Goal: Task Accomplishment & Management: Manage account settings

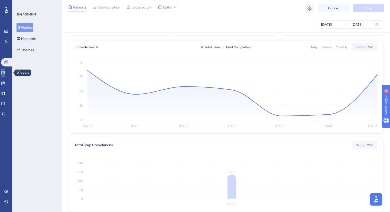
click at [5, 75] on link at bounding box center [3, 73] width 4 height 8
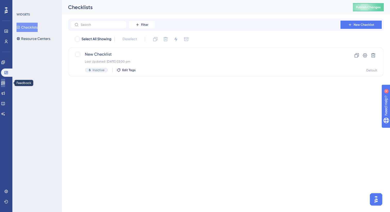
click at [5, 83] on icon at bounding box center [3, 83] width 4 height 4
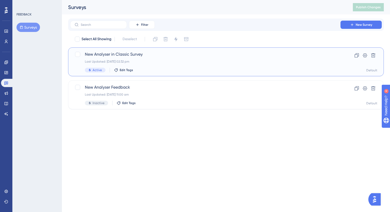
click at [187, 61] on div "Last Updated: 03 Sept 2025 02:32 pm" at bounding box center [205, 62] width 241 height 4
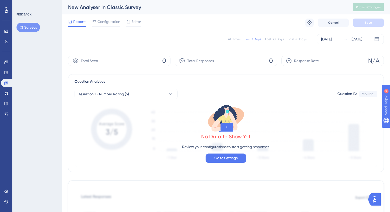
click at [145, 61] on div "Total Seen 0" at bounding box center [119, 61] width 102 height 10
click at [148, 94] on button "Question 1 - Number Rating (5)" at bounding box center [126, 94] width 103 height 10
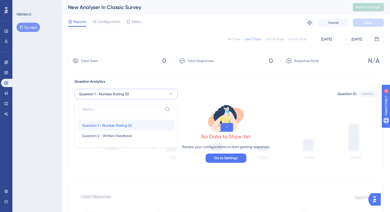
click at [132, 125] on span "Question 1 - Number Rating (5)" at bounding box center [107, 126] width 50 height 6
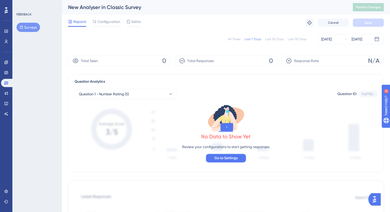
drag, startPoint x: 233, startPoint y: 156, endPoint x: 206, endPoint y: 93, distance: 68.7
click at [206, 93] on div "Question Analytics Question 1 - Number Rating (5) Question ID: 7cb11132... Copy…" at bounding box center [226, 123] width 316 height 98
click at [32, 30] on button "Surveys" at bounding box center [28, 27] width 23 height 9
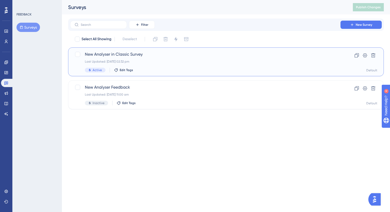
click at [158, 63] on div "Last Updated: 03 Sept 2025 02:32 pm" at bounding box center [205, 62] width 241 height 4
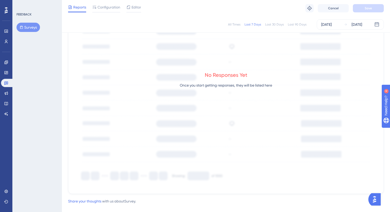
scroll to position [218, 0]
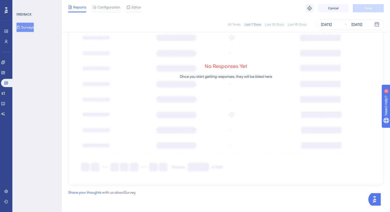
click at [298, 25] on div "Last 90 Days" at bounding box center [297, 24] width 19 height 4
click at [343, 26] on div "[DATE] [DATE]" at bounding box center [350, 24] width 67 height 10
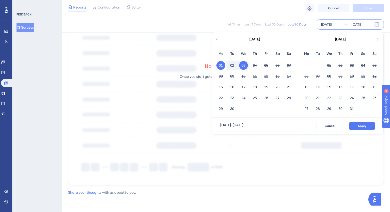
click at [246, 64] on button "03" at bounding box center [243, 65] width 9 height 9
click at [371, 123] on button "Apply" at bounding box center [362, 126] width 26 height 8
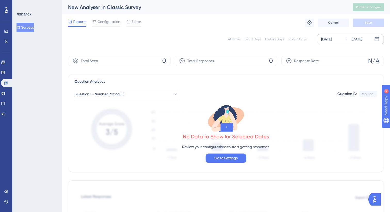
click at [200, 60] on span "Total Responses" at bounding box center [200, 61] width 27 height 6
click at [165, 63] on span "0" at bounding box center [164, 61] width 4 height 8
